Goal: Transaction & Acquisition: Purchase product/service

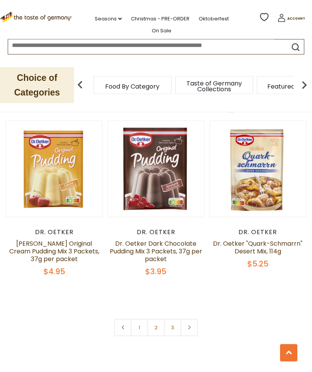
scroll to position [2067, 0]
click at [192, 319] on link at bounding box center [189, 327] width 17 height 17
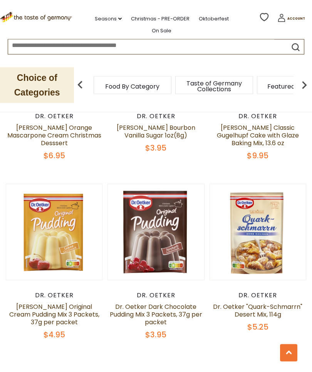
scroll to position [2005, 0]
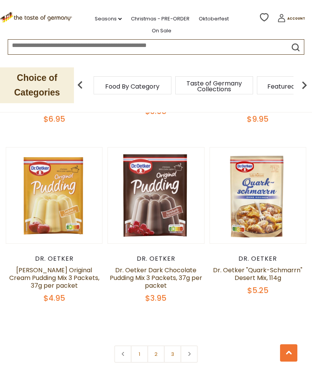
scroll to position [2041, 0]
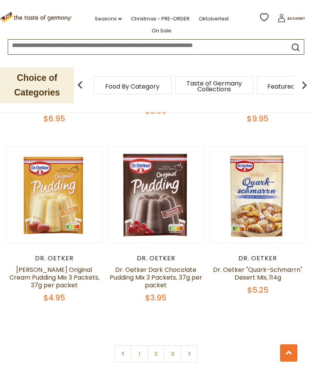
click at [278, 80] on button "Quick View" at bounding box center [258, 71] width 52 height 17
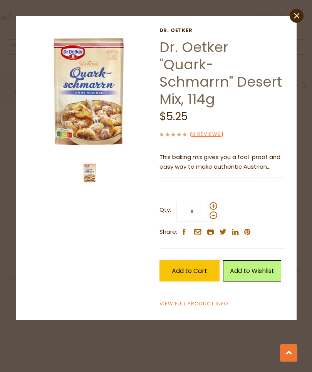
click at [203, 267] on span "Add to Cart" at bounding box center [189, 271] width 35 height 9
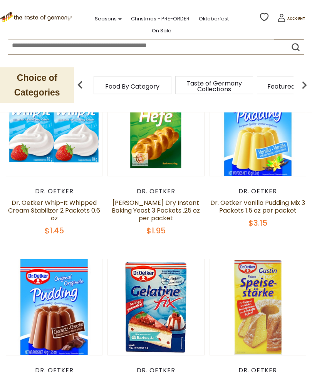
scroll to position [0, 0]
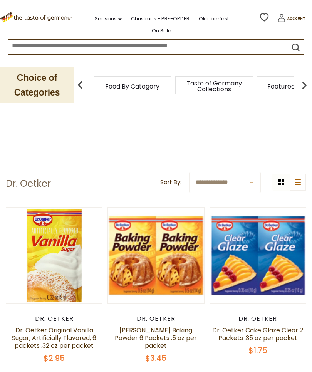
click at [299, 21] on link "Account" at bounding box center [291, 19] width 28 height 11
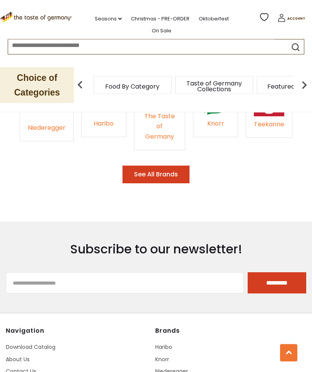
scroll to position [1208, 0]
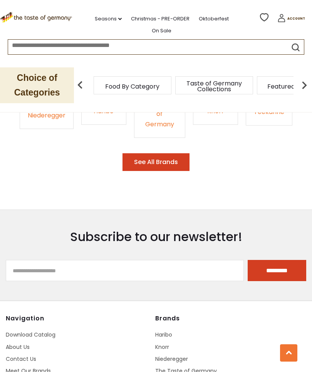
click at [295, 362] on button at bounding box center [288, 353] width 17 height 17
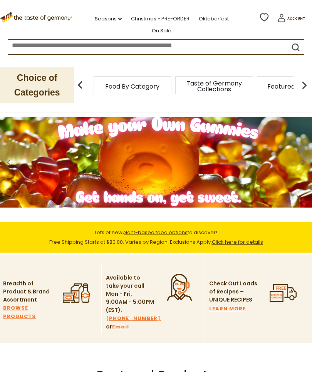
click at [308, 88] on img at bounding box center [304, 84] width 15 height 15
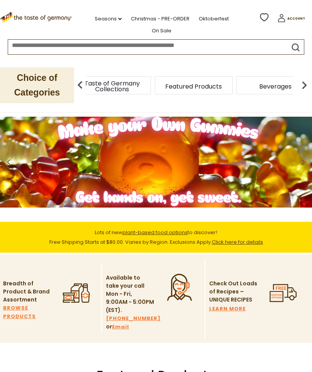
click at [309, 89] on img at bounding box center [304, 84] width 15 height 15
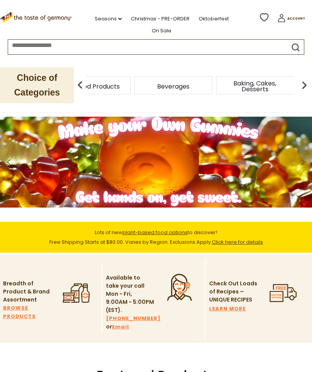
click at [308, 89] on img at bounding box center [304, 84] width 15 height 15
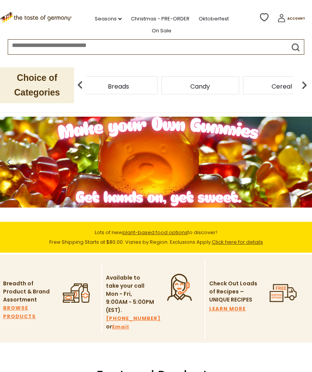
click at [158, 89] on div "Breads" at bounding box center [119, 85] width 78 height 18
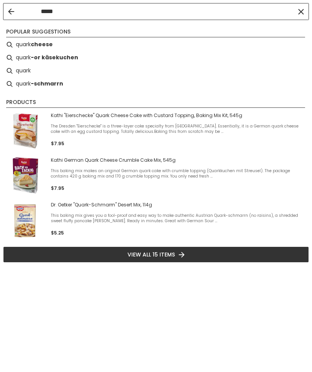
type input "*****"
click at [85, 132] on div "Kathi "Eierschecke" Quark Cheese Cake with Custard Topping, Baking Mix Kit, 545…" at bounding box center [178, 132] width 255 height 38
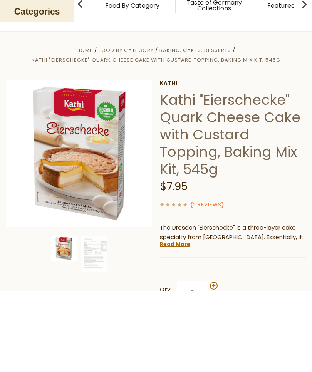
click at [168, 172] on h1 "Kathi "Eierschecke" Quark Cheese Cake with Custard Topping, Baking Mix Kit, 545g" at bounding box center [233, 215] width 146 height 87
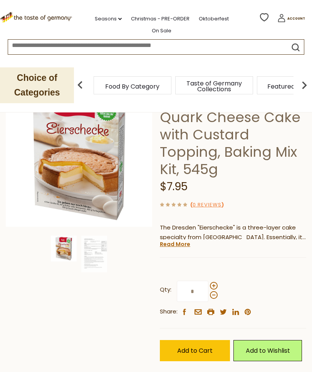
click at [166, 118] on h1 "Kathi "Eierschecke" Quark Cheese Cake with Custard Topping, Baking Mix Kit, 545g" at bounding box center [233, 134] width 146 height 87
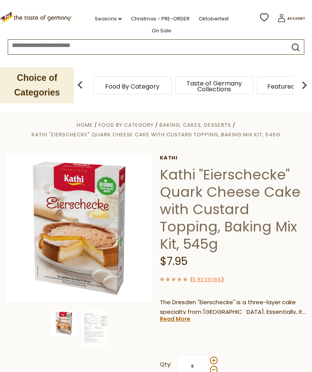
scroll to position [4, 0]
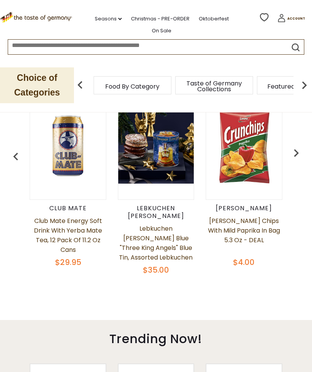
scroll to position [304, 0]
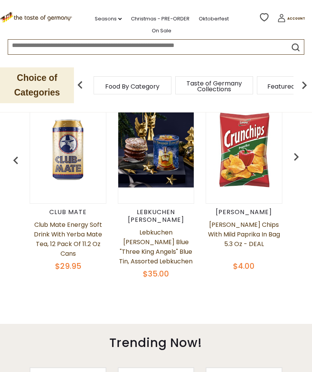
click at [240, 0] on div ".st0{fill:#EDD300;} .st1{fill:#D33E21;} Seasons dropdown_arrow All Seasons Reci…" at bounding box center [165, 18] width 185 height 37
